Goal: Information Seeking & Learning: Check status

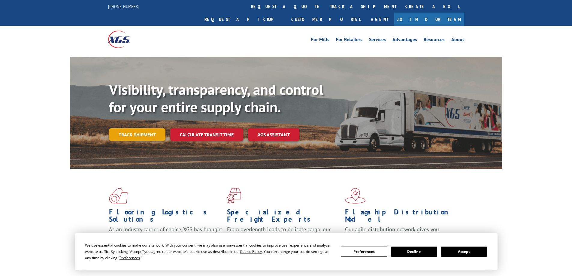
click at [138, 128] on link "Track shipment" at bounding box center [137, 134] width 56 height 13
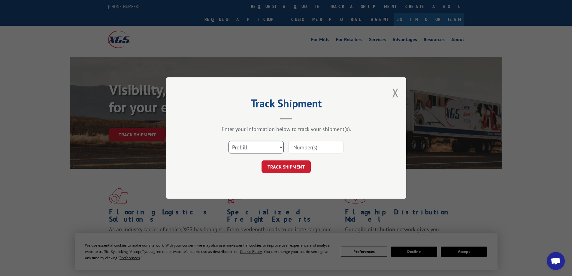
click at [249, 152] on select "Select category... Probill BOL PO" at bounding box center [256, 147] width 55 height 13
select select "bol"
click at [229, 141] on select "Select category... Probill BOL PO" at bounding box center [256, 147] width 55 height 13
click at [306, 147] on input at bounding box center [315, 147] width 55 height 13
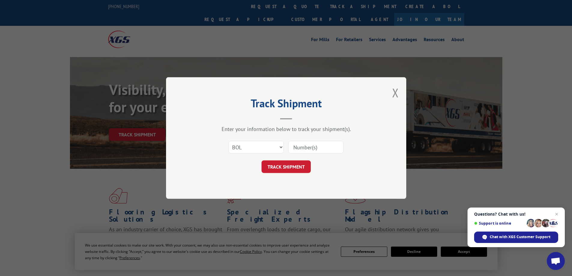
paste input "5593596"
type input "5593596"
click at [279, 166] on button "TRACK SHIPMENT" at bounding box center [286, 166] width 49 height 13
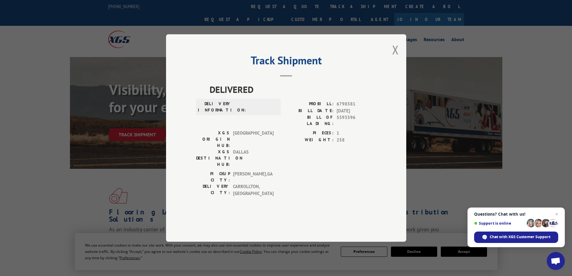
click at [399, 67] on div "Track Shipment DELIVERED DELIVERY INFORMATION: PROBILL: 6798581 BILL DATE: [DAT…" at bounding box center [286, 138] width 240 height 208
click at [397, 58] on button "Close modal" at bounding box center [395, 50] width 7 height 16
